Goal: Transaction & Acquisition: Purchase product/service

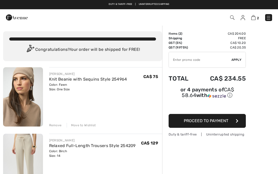
click at [53, 126] on div "Remove" at bounding box center [55, 125] width 13 height 5
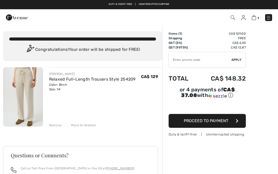
click at [194, 123] on span "Proceed to Payment" at bounding box center [205, 120] width 44 height 5
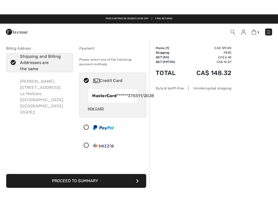
scroll to position [2, 0]
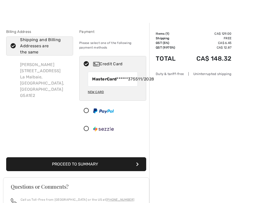
click at [68, 171] on button "Proceed to Summary" at bounding box center [76, 164] width 140 height 14
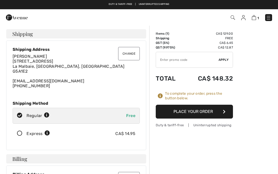
click at [183, 110] on button "Place Your Order" at bounding box center [193, 112] width 77 height 14
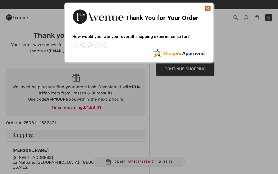
click at [207, 9] on img at bounding box center [207, 8] width 6 height 6
